Goal: Task Accomplishment & Management: Complete application form

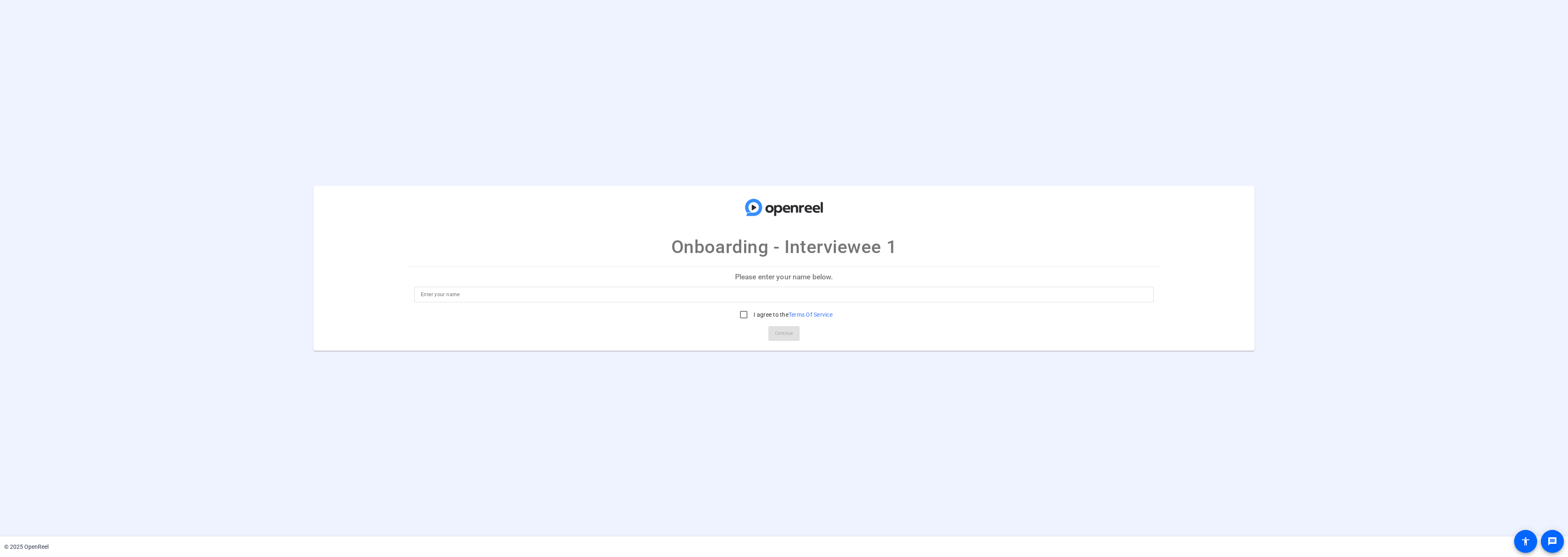
click at [766, 292] on input at bounding box center [784, 295] width 727 height 10
type input "[PERSON_NAME]"
click at [747, 310] on input "I agree to the Terms Of Service" at bounding box center [743, 315] width 16 height 16
checkbox input "true"
click at [790, 334] on span "Continue" at bounding box center [784, 334] width 18 height 12
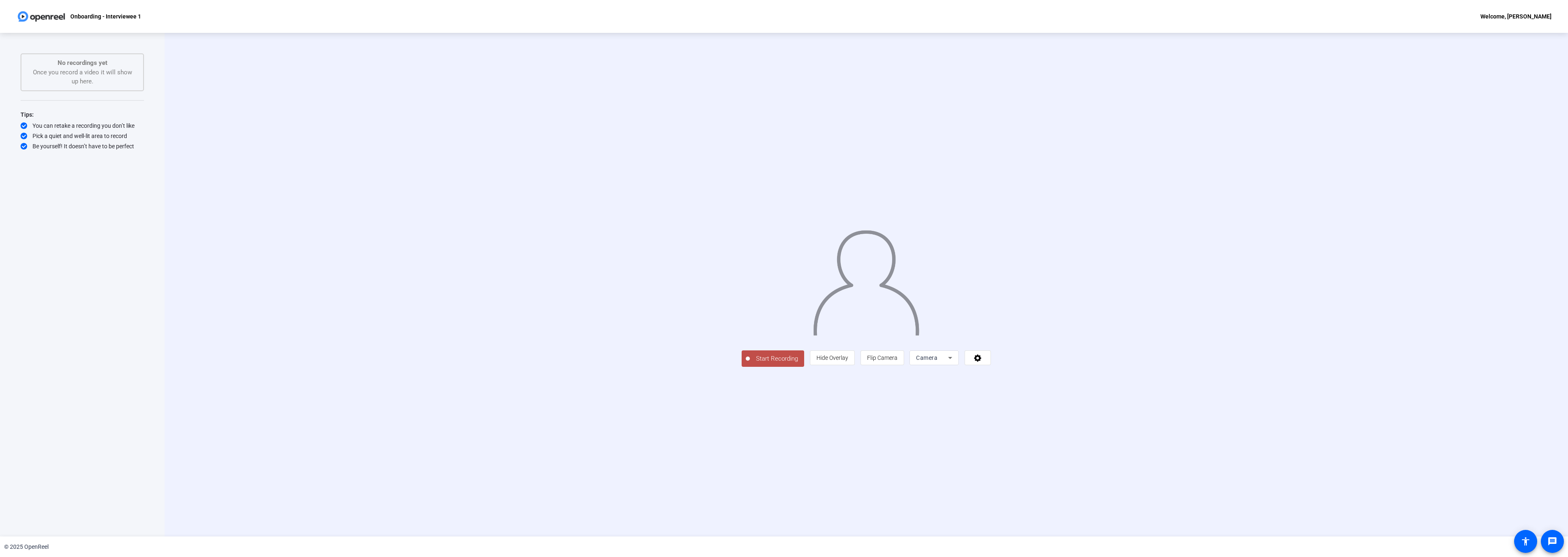
click at [955, 363] on icon at bounding box center [950, 358] width 10 height 10
click at [1076, 417] on div at bounding box center [784, 278] width 1568 height 557
click at [982, 362] on icon at bounding box center [978, 358] width 9 height 8
click at [1142, 374] on div at bounding box center [784, 278] width 1568 height 557
